Goal: Transaction & Acquisition: Purchase product/service

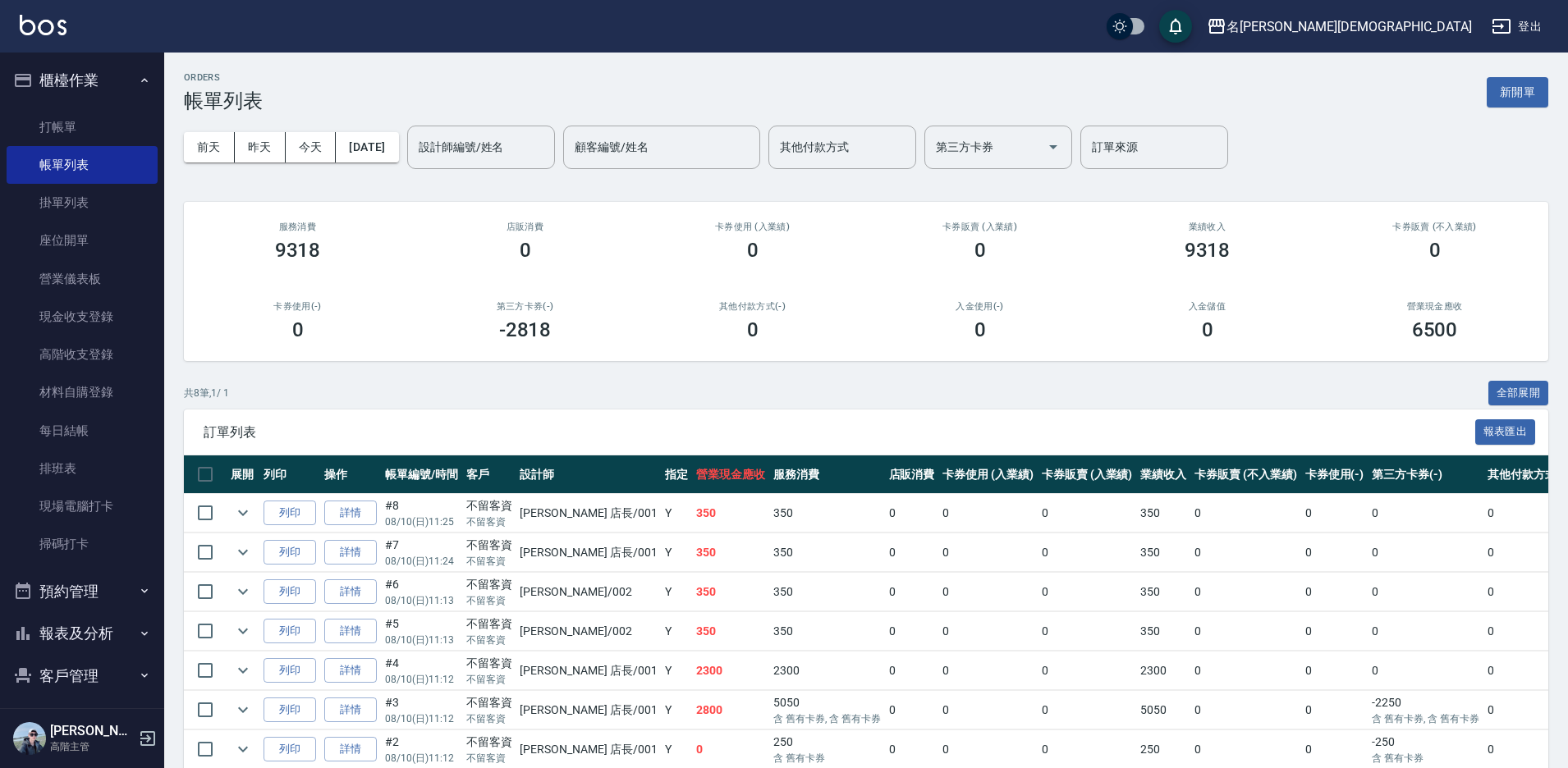
drag, startPoint x: 84, startPoint y: 127, endPoint x: 558, endPoint y: 209, distance: 481.0
click at [84, 125] on link "打帳單" at bounding box center [82, 127] width 151 height 38
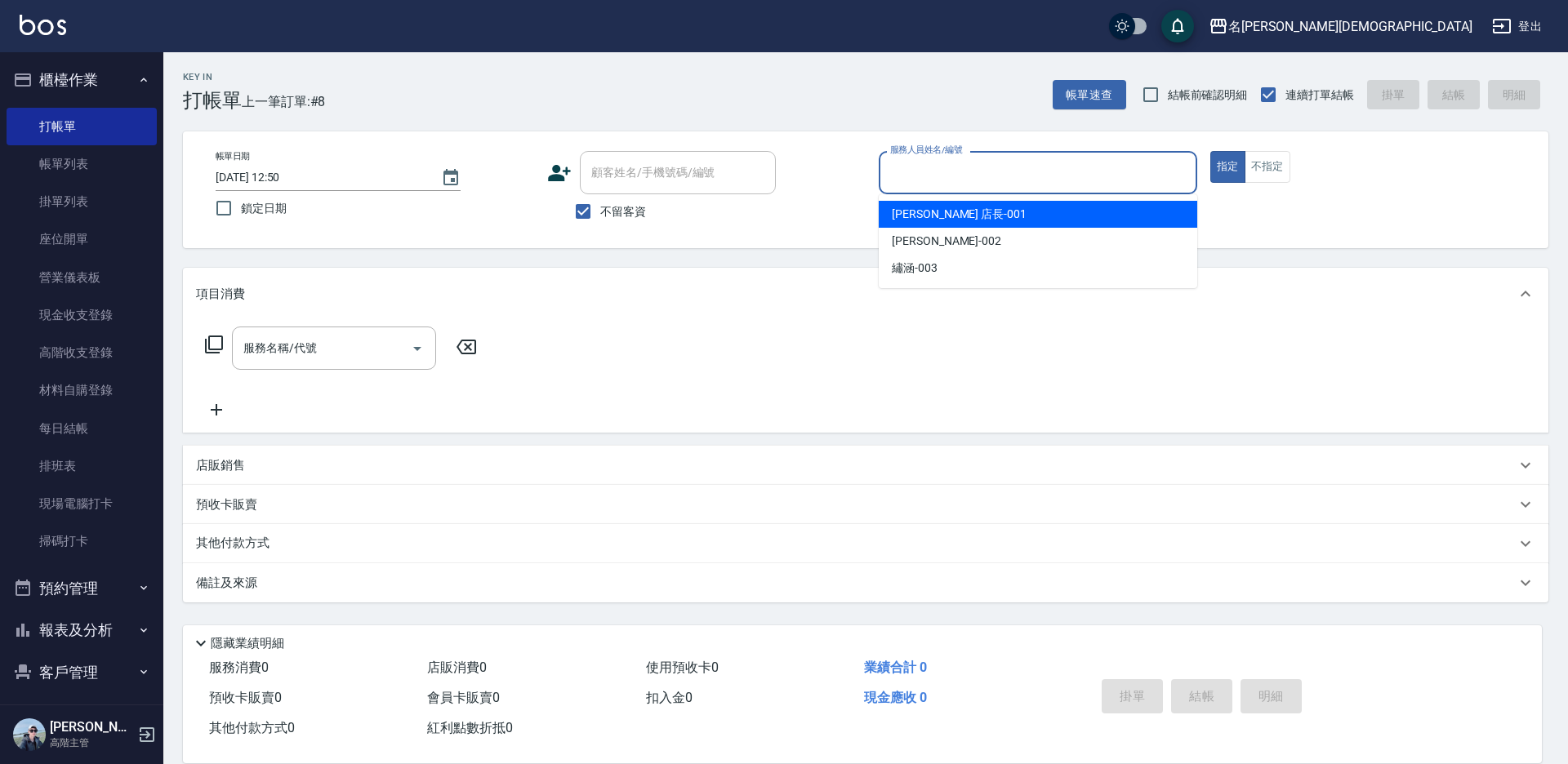
click at [1019, 173] on input "服務人員姓名/編號" at bounding box center [1038, 173] width 304 height 29
click at [992, 218] on div "[PERSON_NAME] 店長 -001" at bounding box center [1038, 215] width 319 height 27
type input "[PERSON_NAME] 店長-001"
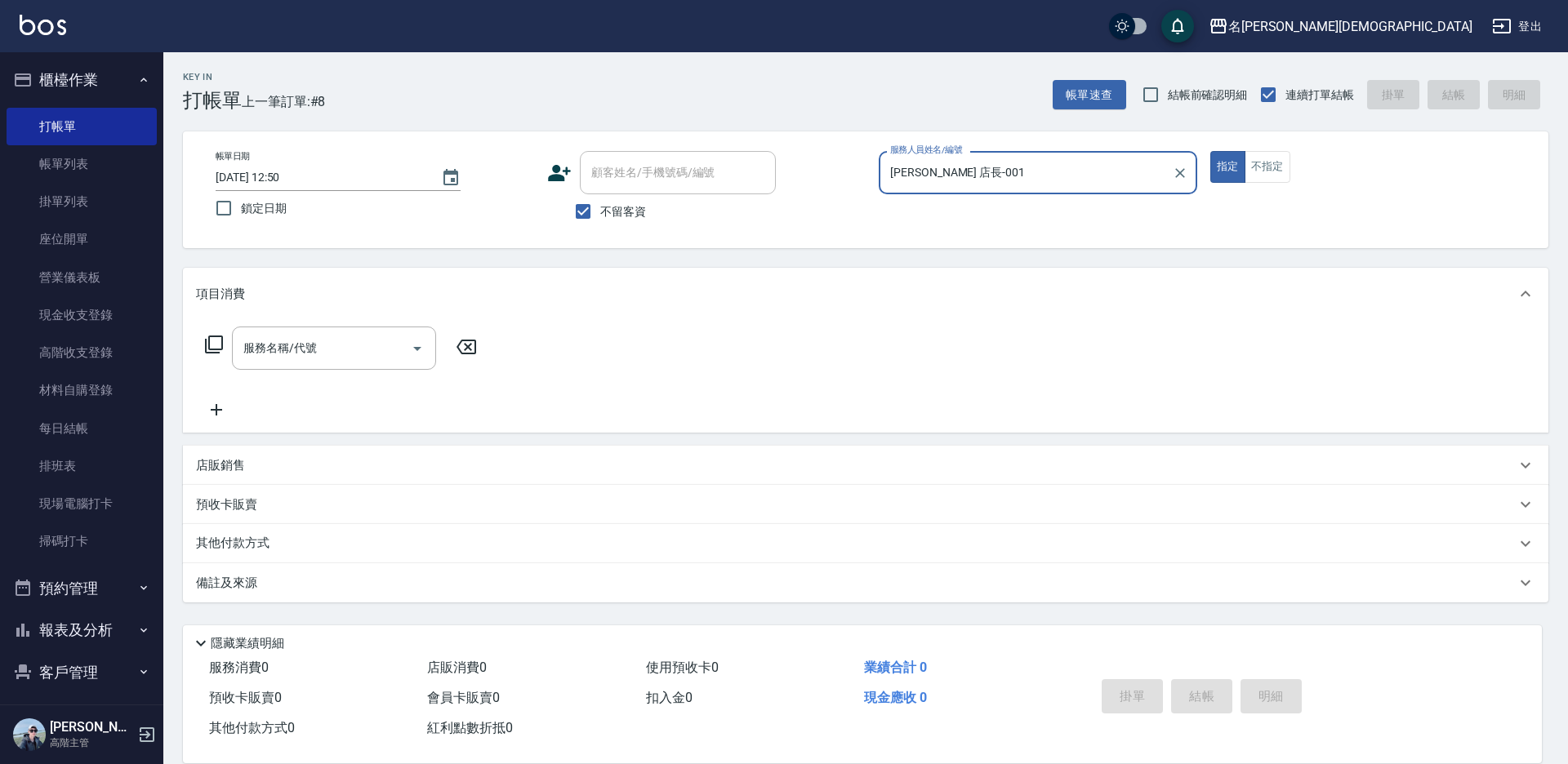
click at [220, 345] on icon at bounding box center [213, 344] width 20 height 20
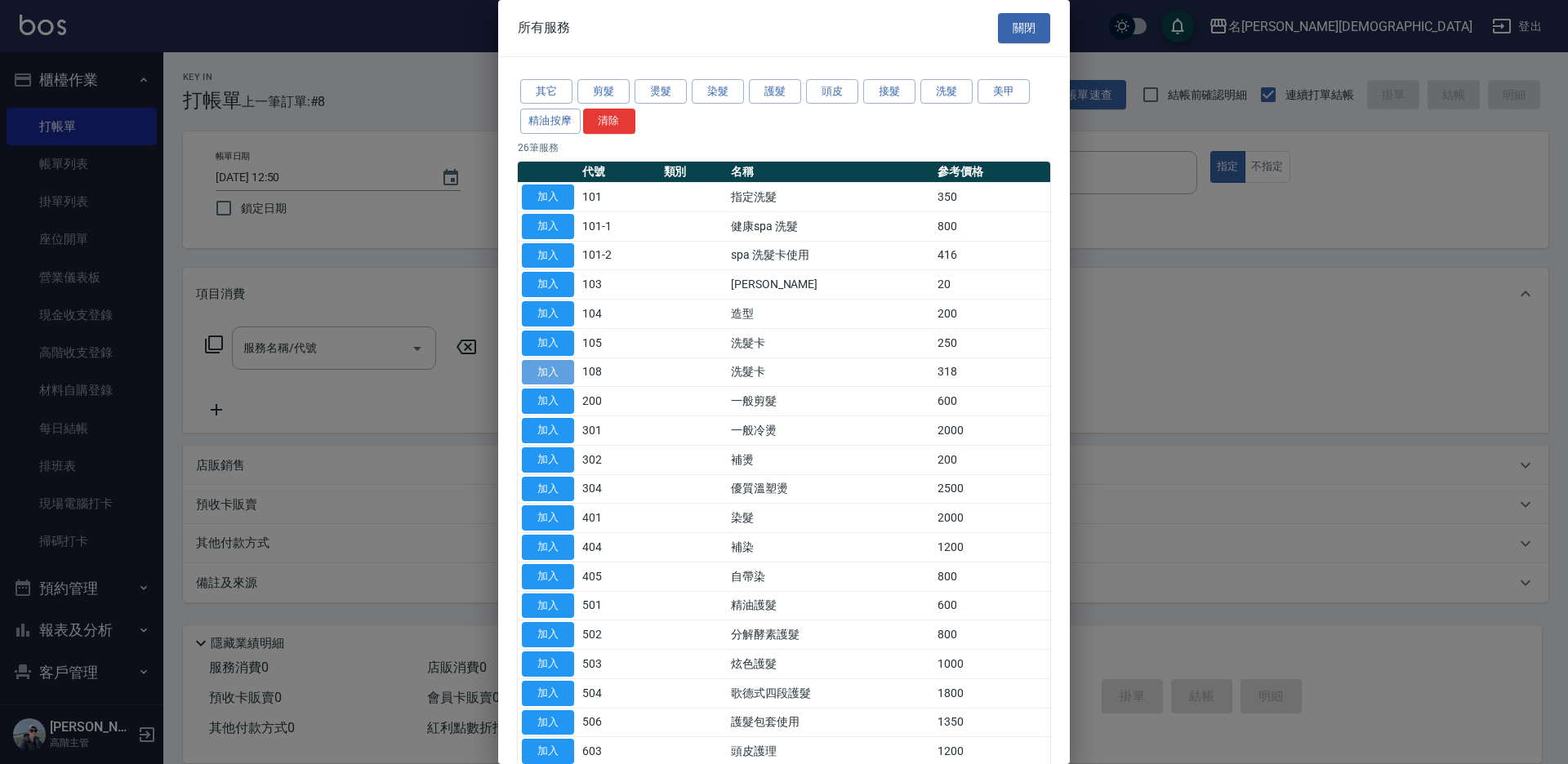
click at [563, 370] on button "加入" at bounding box center [548, 373] width 53 height 25
type input "洗髮卡(108)"
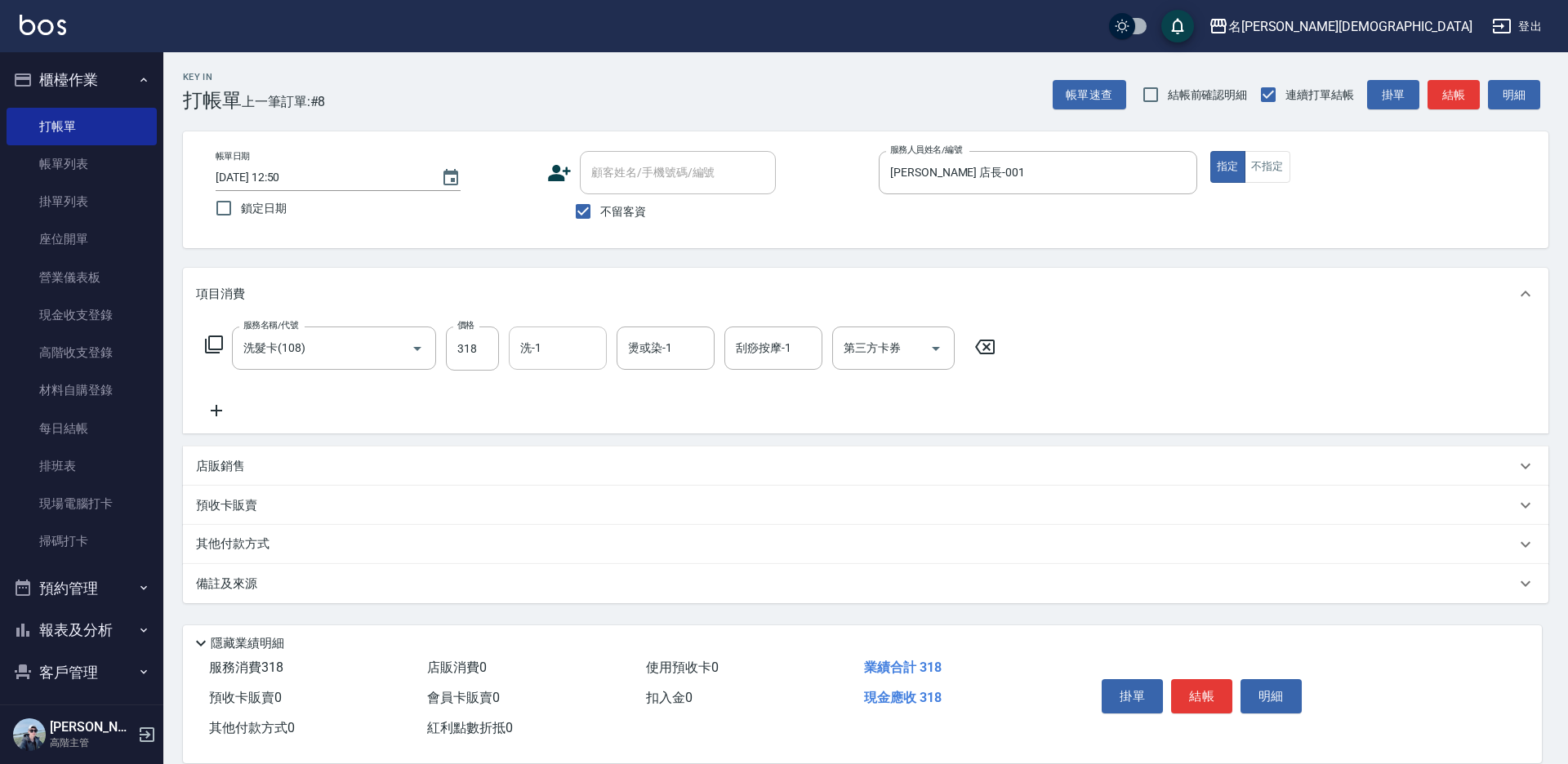
click at [574, 362] on input "洗-1" at bounding box center [558, 348] width 83 height 29
click at [569, 449] on div "繡涵 -003" at bounding box center [557, 461] width 98 height 27
type input "繡涵-003"
click at [861, 346] on div "第三方卡券 第三方卡券" at bounding box center [894, 348] width 122 height 43
drag, startPoint x: 862, startPoint y: 409, endPoint x: 933, endPoint y: 476, distance: 97.6
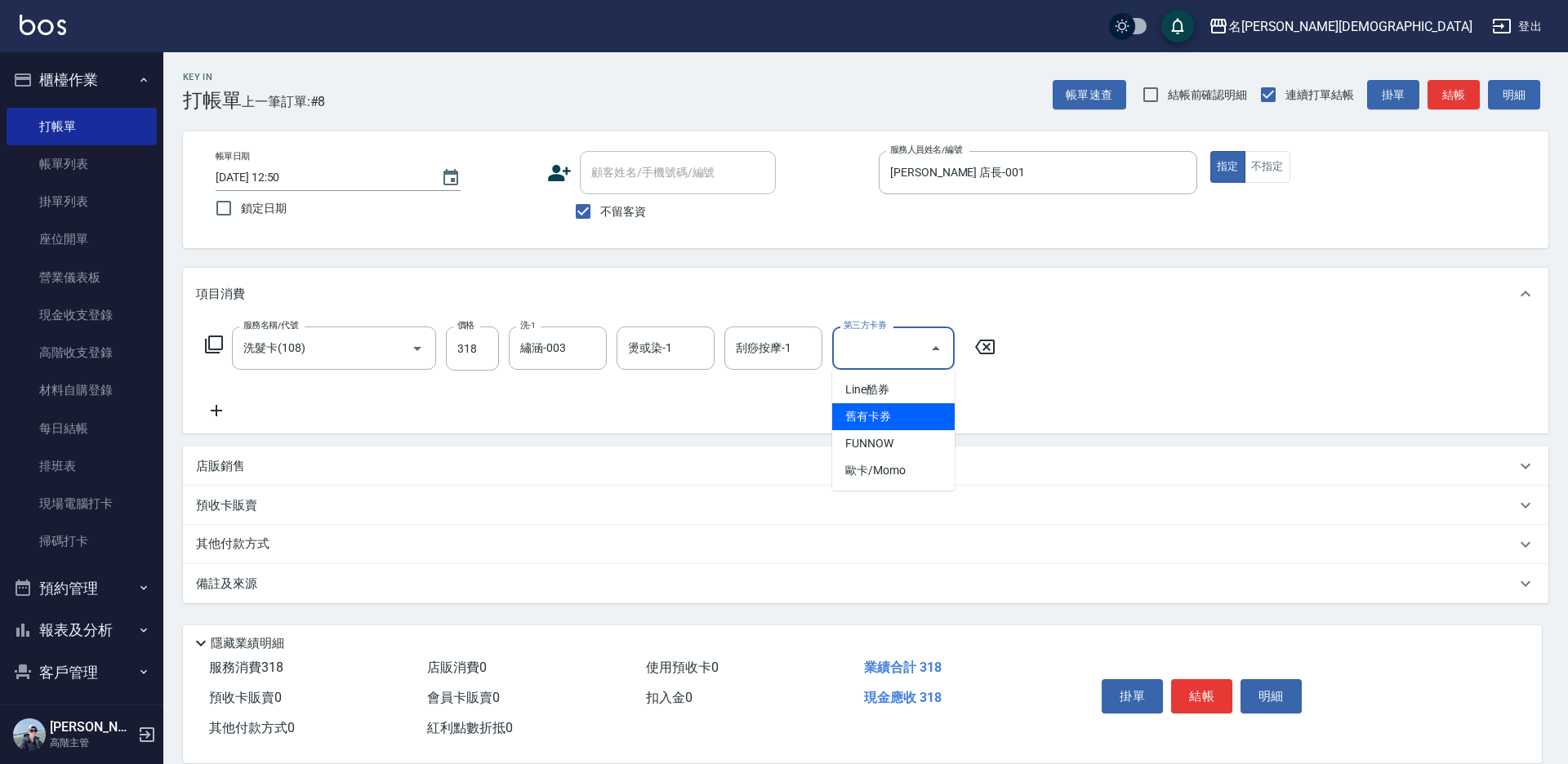
click at [862, 410] on span "舊有卡券" at bounding box center [894, 417] width 122 height 27
type input "舊有卡券"
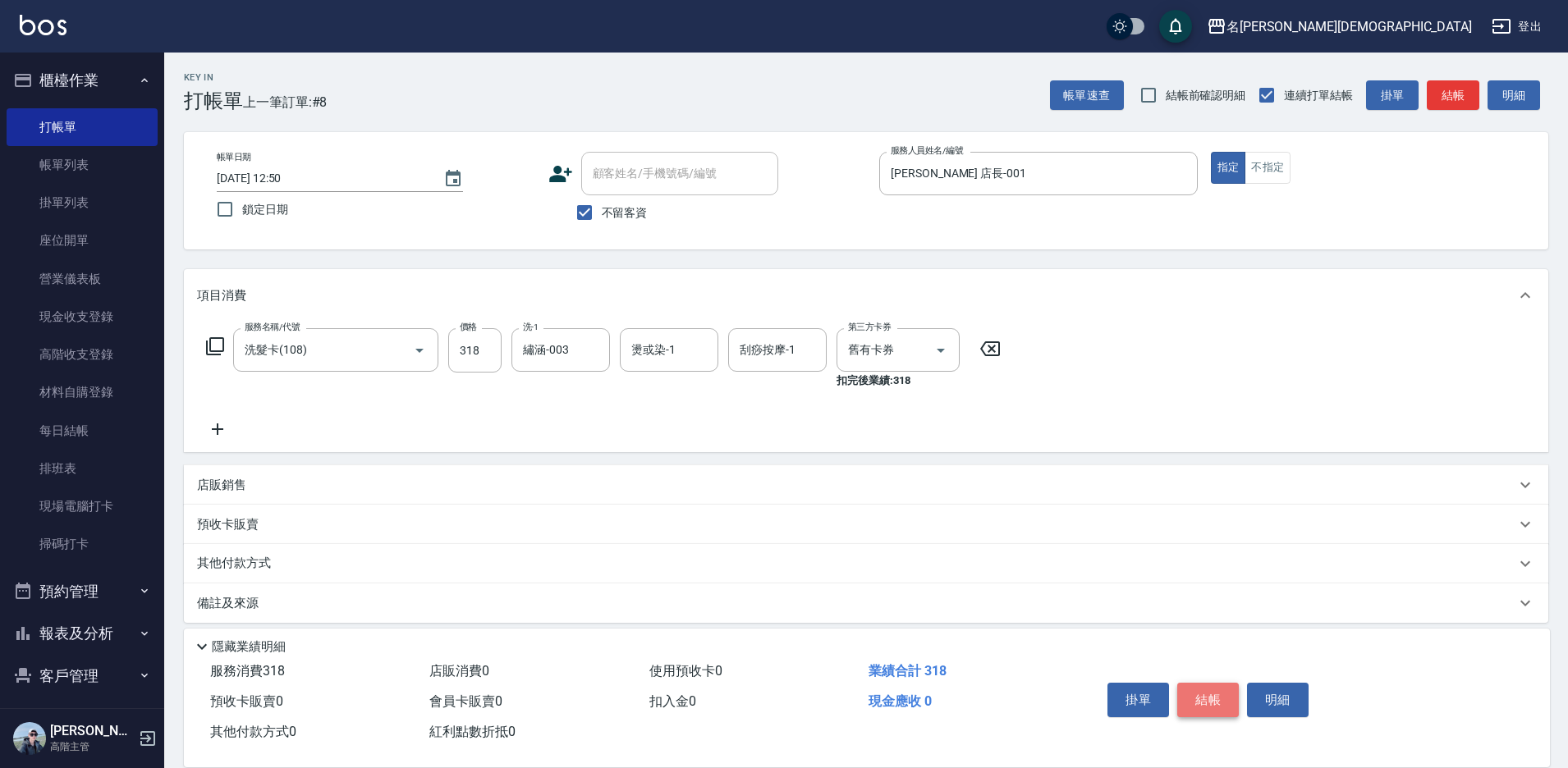
click at [1198, 687] on button "結帳" at bounding box center [1208, 700] width 61 height 34
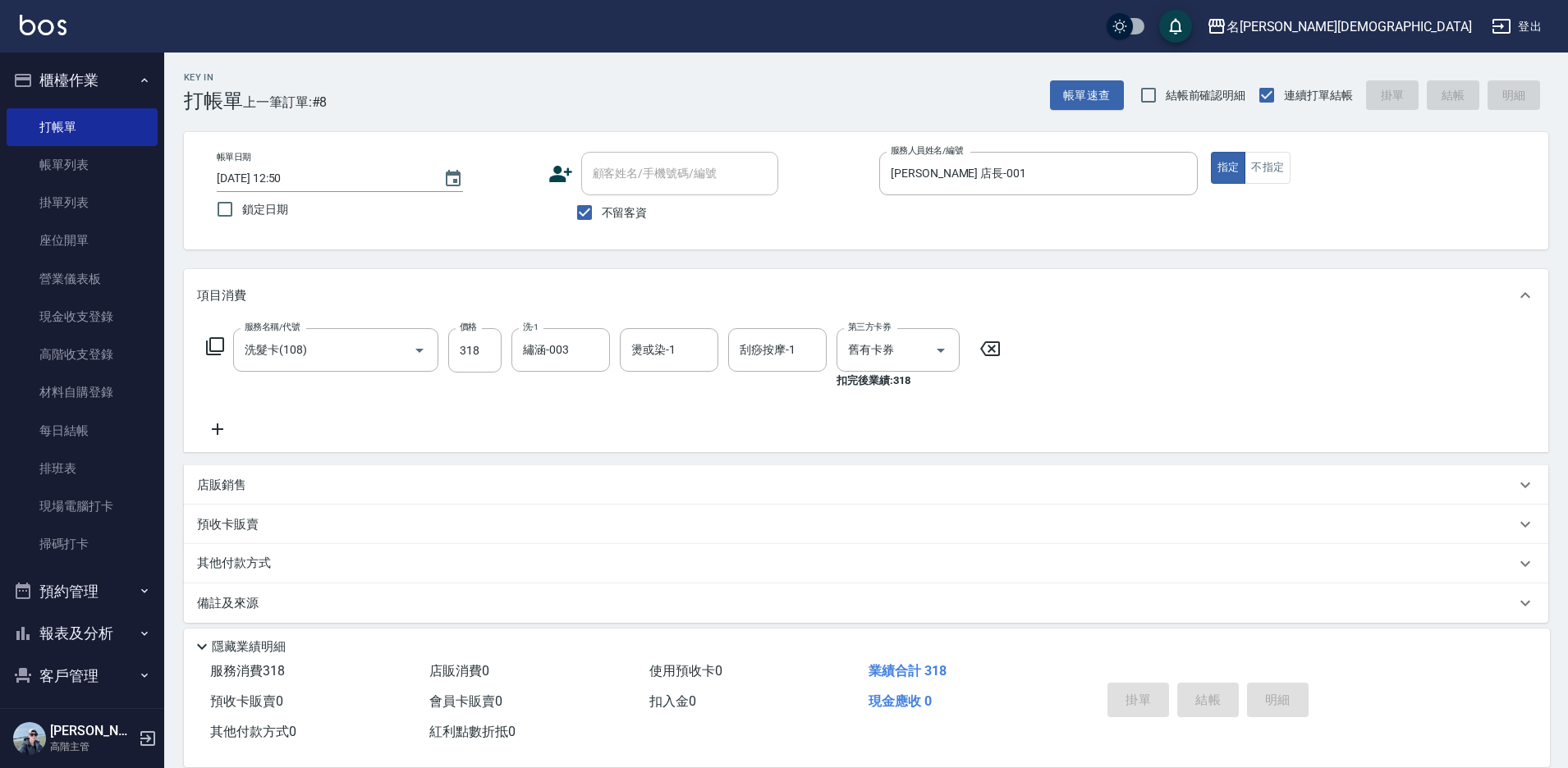
type input "[DATE] 12:51"
